Goal: Task Accomplishment & Management: Manage account settings

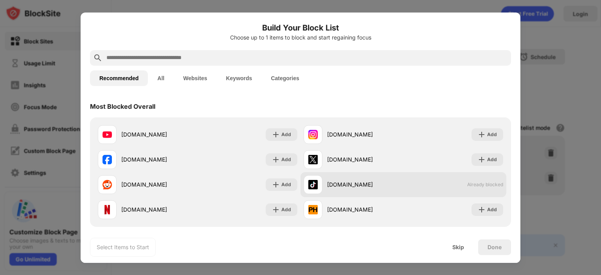
click at [340, 181] on div "tiktok.com" at bounding box center [365, 184] width 76 height 8
click at [471, 183] on span "Already blocked" at bounding box center [485, 185] width 36 height 6
click at [472, 184] on span "Already blocked" at bounding box center [485, 185] width 36 height 6
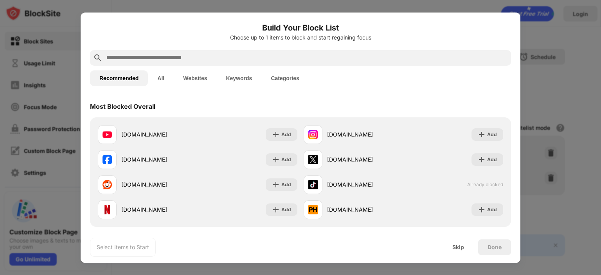
click at [577, 65] on div at bounding box center [300, 137] width 601 height 275
click at [497, 247] on div "Done" at bounding box center [495, 247] width 14 height 6
click at [459, 252] on div "Skip" at bounding box center [458, 247] width 31 height 16
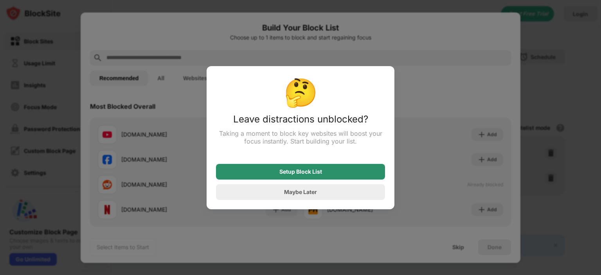
click at [300, 177] on div "Setup Block List" at bounding box center [300, 172] width 169 height 16
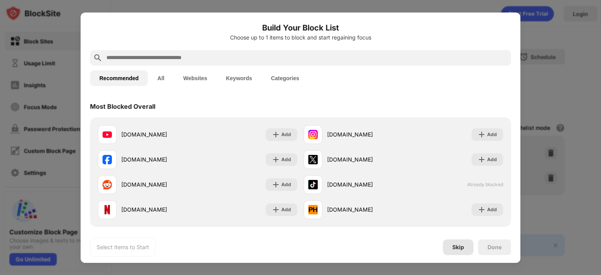
click at [456, 250] on div "Skip" at bounding box center [458, 247] width 12 height 6
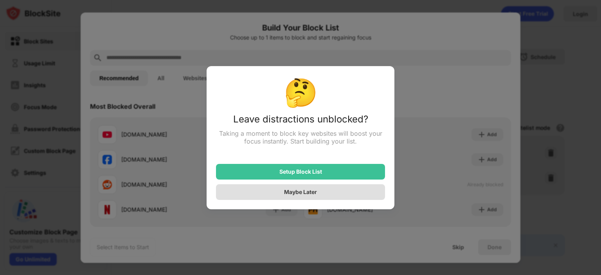
click at [297, 191] on div "Maybe Later" at bounding box center [300, 192] width 33 height 7
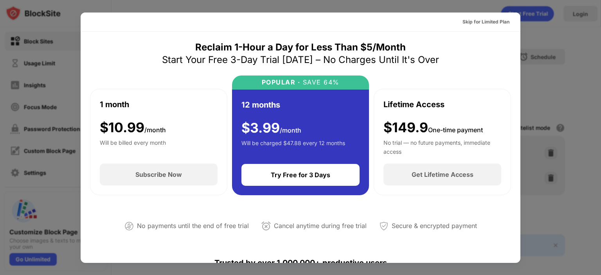
click at [554, 68] on div at bounding box center [300, 137] width 601 height 275
click at [489, 23] on div "Skip for Limited Plan" at bounding box center [486, 22] width 47 height 8
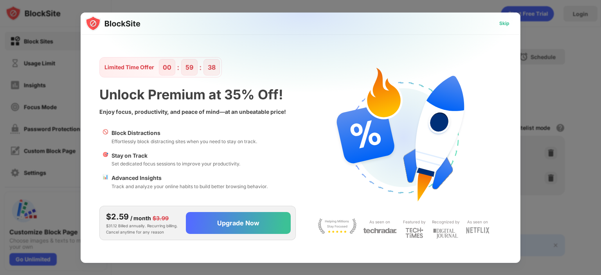
click at [507, 25] on div "Skip" at bounding box center [504, 24] width 10 height 8
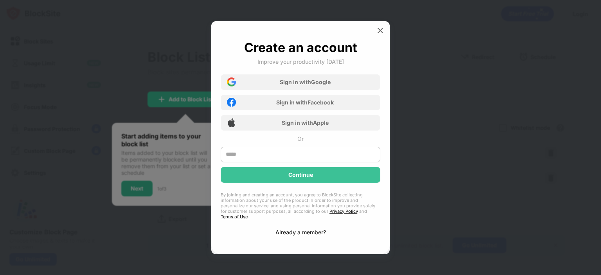
click at [466, 201] on div at bounding box center [300, 137] width 601 height 275
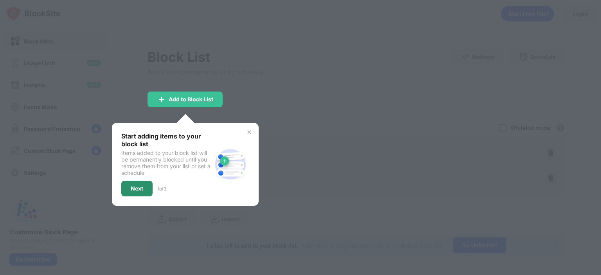
click at [135, 181] on div "Next" at bounding box center [136, 189] width 31 height 16
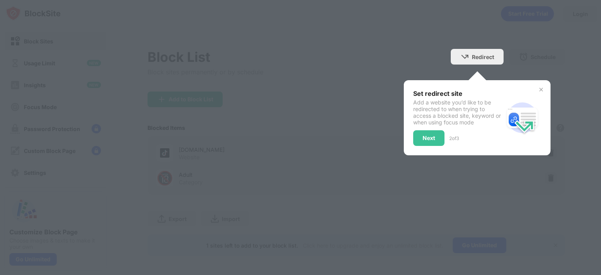
click at [454, 142] on div "Next 2 of 3" at bounding box center [458, 138] width 90 height 16
click at [422, 141] on div "Next" at bounding box center [428, 138] width 31 height 16
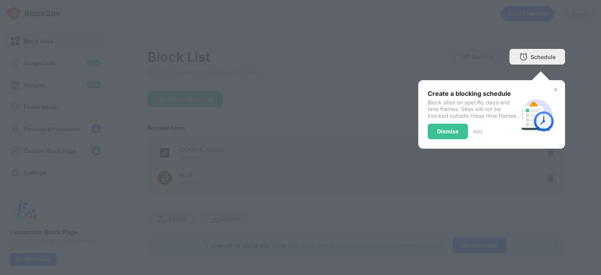
click at [441, 135] on div "Dismiss" at bounding box center [448, 131] width 22 height 6
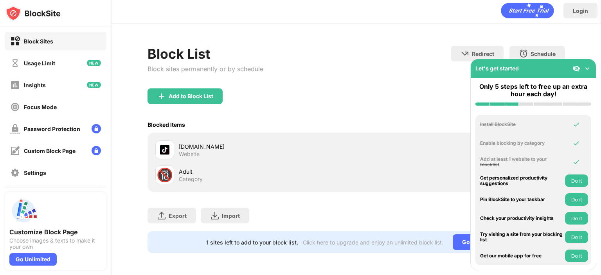
scroll to position [9, 0]
click at [587, 67] on img at bounding box center [587, 69] width 8 height 8
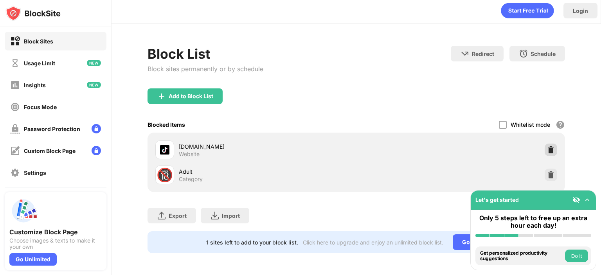
click at [547, 146] on img at bounding box center [551, 150] width 8 height 8
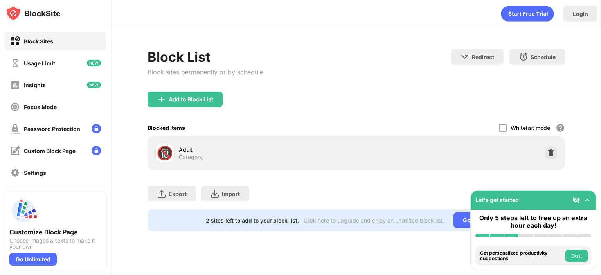
scroll to position [0, 0]
